Goal: Information Seeking & Learning: Learn about a topic

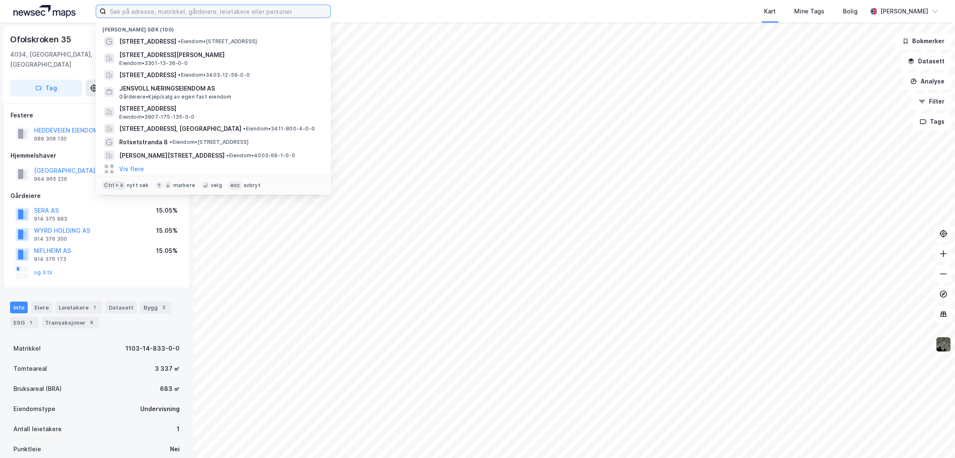
click at [175, 10] on input at bounding box center [218, 11] width 224 height 13
paste input "[STREET_ADDRESS]"
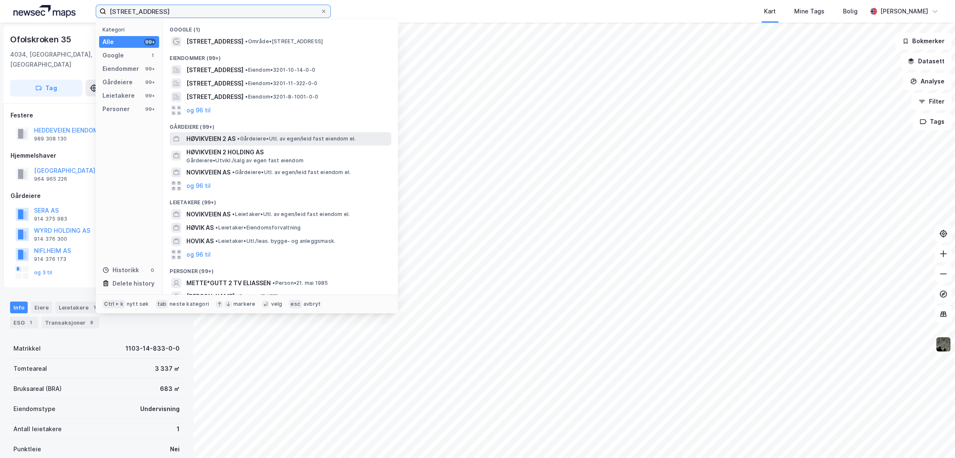
type input "[STREET_ADDRESS]"
click at [276, 141] on span "• Gårdeiere • Utl. av egen/leid fast eiendom el." at bounding box center [296, 139] width 118 height 7
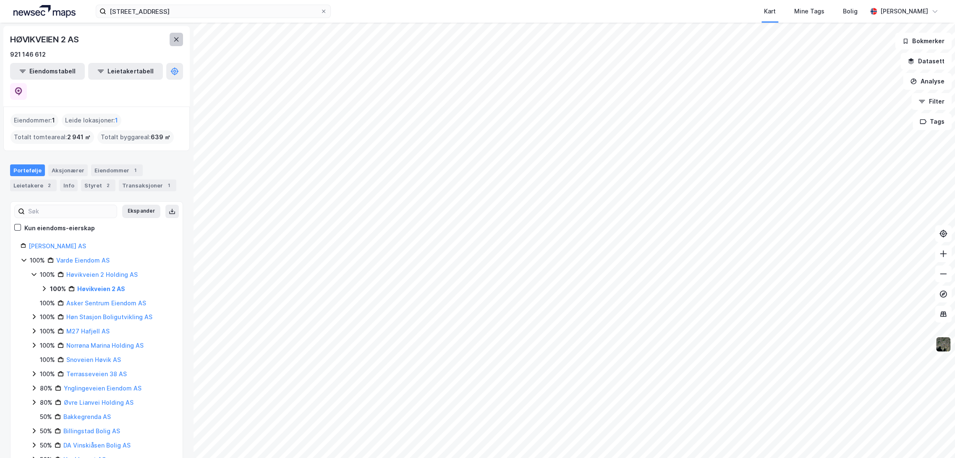
click at [175, 43] on button at bounding box center [176, 39] width 13 height 13
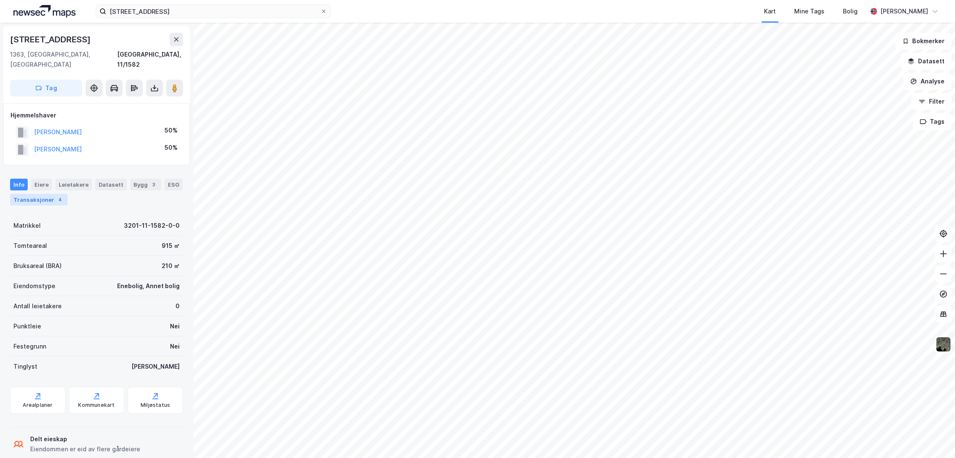
click at [45, 194] on div "Transaksjoner 4" at bounding box center [38, 200] width 57 height 12
